Goal: Transaction & Acquisition: Purchase product/service

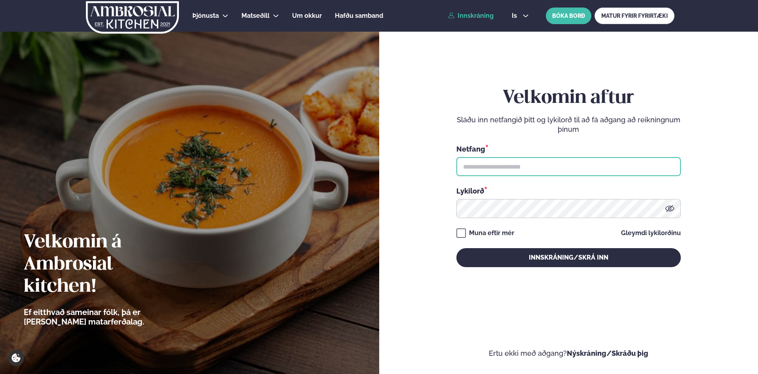
click at [478, 166] on input "text" at bounding box center [569, 166] width 225 height 19
type input "**********"
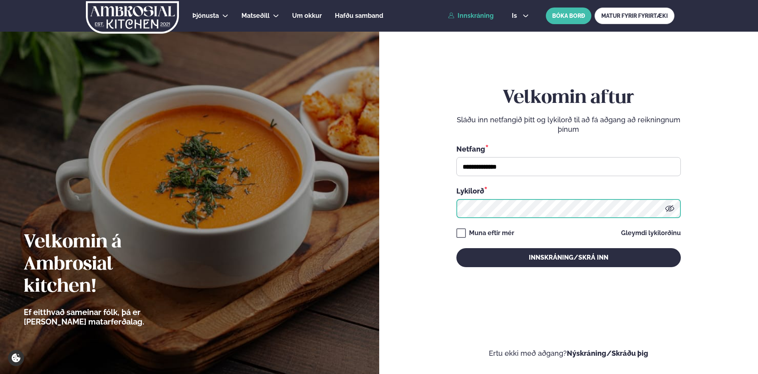
click at [457, 248] on button "Innskráning/Skrá inn" at bounding box center [569, 257] width 225 height 19
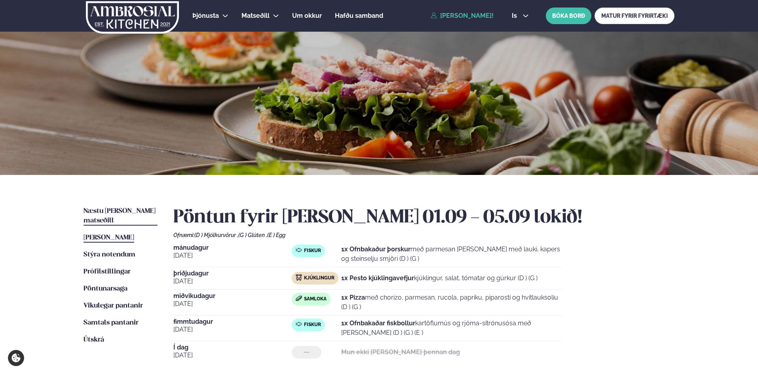
click at [128, 212] on span "Næstu [PERSON_NAME] matseðill" at bounding box center [120, 216] width 72 height 16
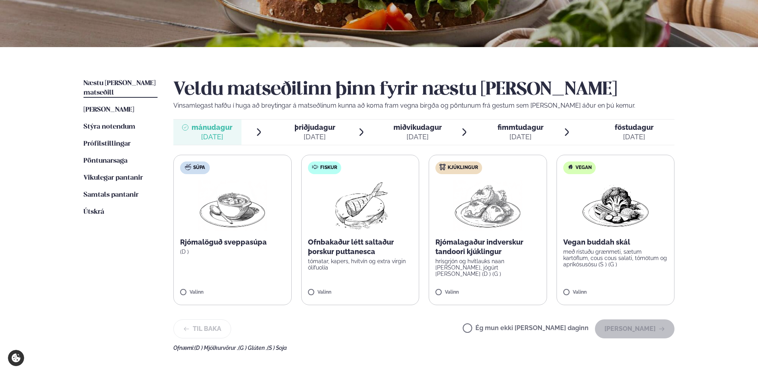
scroll to position [132, 0]
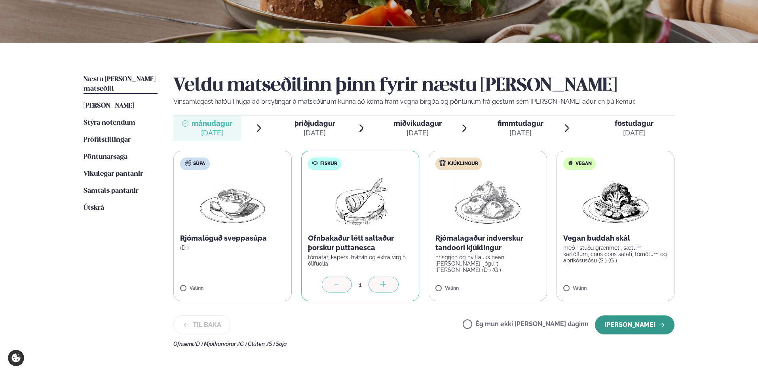
click at [641, 324] on button "[PERSON_NAME]" at bounding box center [635, 325] width 80 height 19
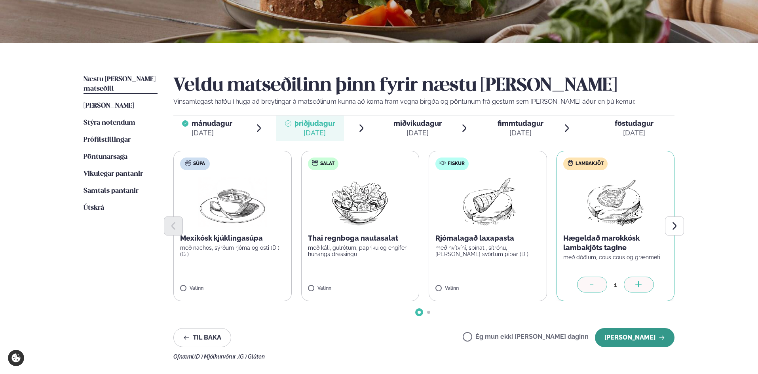
click at [645, 339] on button "[PERSON_NAME]" at bounding box center [635, 337] width 80 height 19
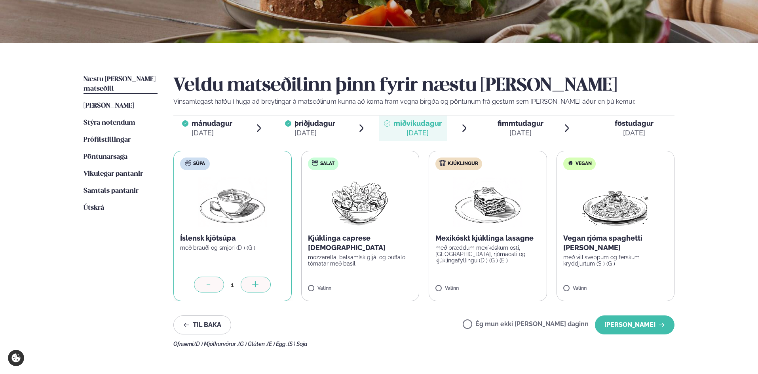
click at [211, 284] on icon at bounding box center [209, 285] width 8 height 8
click at [493, 324] on label "Ég mun ekki [PERSON_NAME] daginn" at bounding box center [526, 325] width 126 height 8
click at [629, 319] on button "[PERSON_NAME]" at bounding box center [635, 325] width 80 height 19
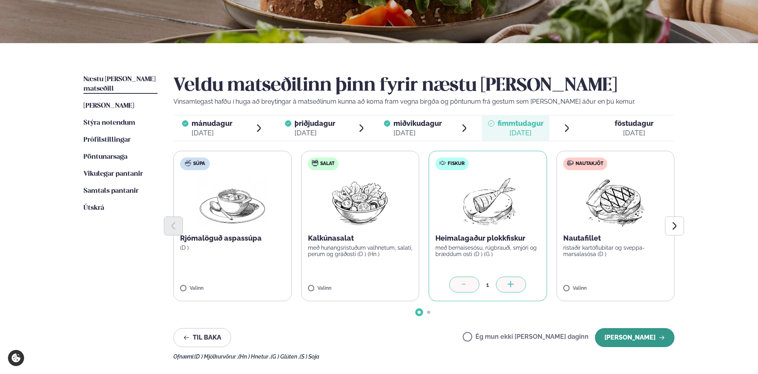
click at [638, 337] on button "[PERSON_NAME]" at bounding box center [635, 337] width 80 height 19
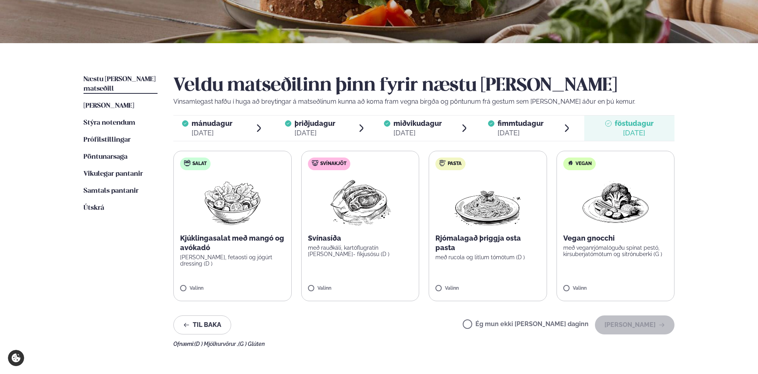
click at [493, 326] on label "Ég mun ekki [PERSON_NAME] daginn" at bounding box center [526, 325] width 126 height 8
click at [648, 328] on button "[PERSON_NAME]" at bounding box center [635, 325] width 80 height 19
